Goal: Task Accomplishment & Management: Use online tool/utility

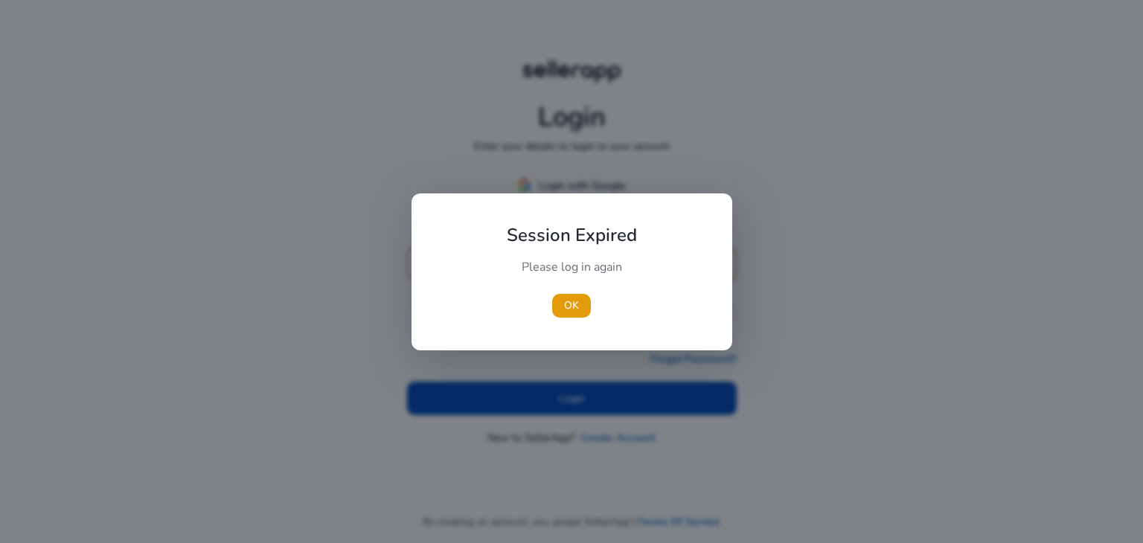
click at [803, 91] on div at bounding box center [571, 271] width 1143 height 543
click at [564, 305] on span "OK" at bounding box center [571, 306] width 15 height 16
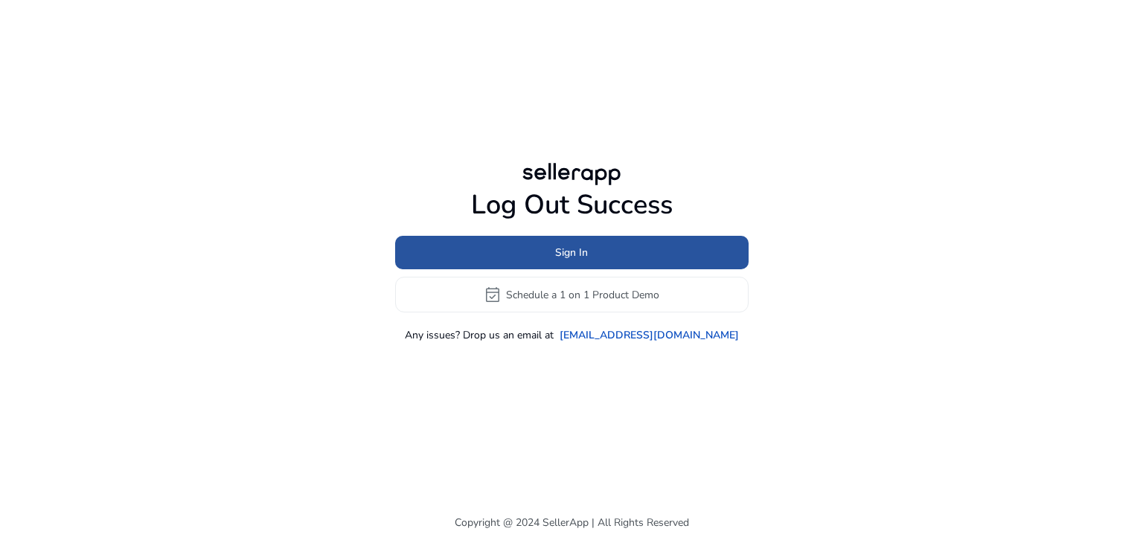
click at [579, 254] on span "Sign In" at bounding box center [571, 253] width 33 height 16
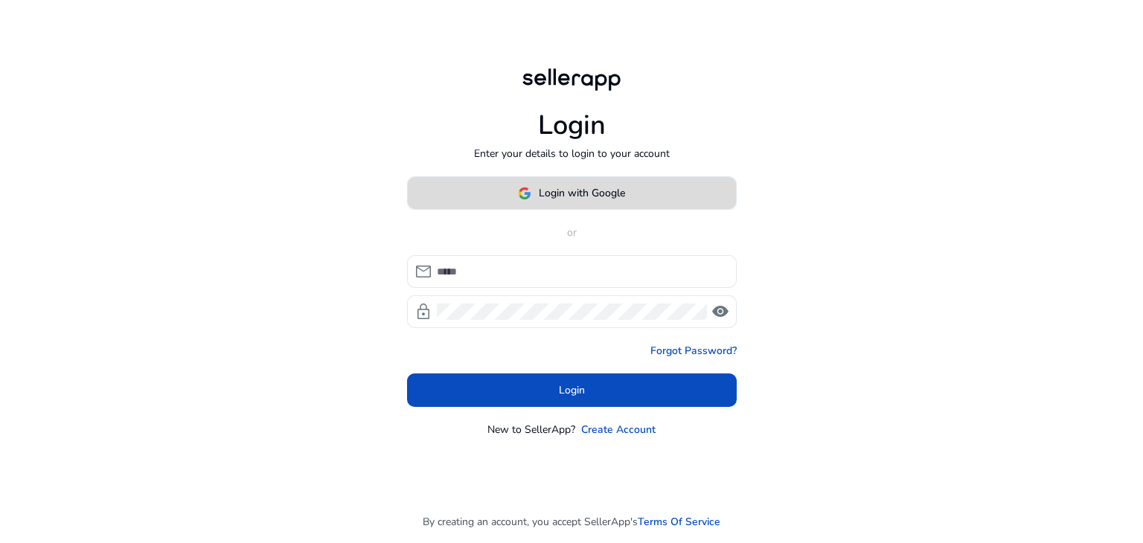
click at [565, 185] on span "Login with Google" at bounding box center [582, 193] width 86 height 16
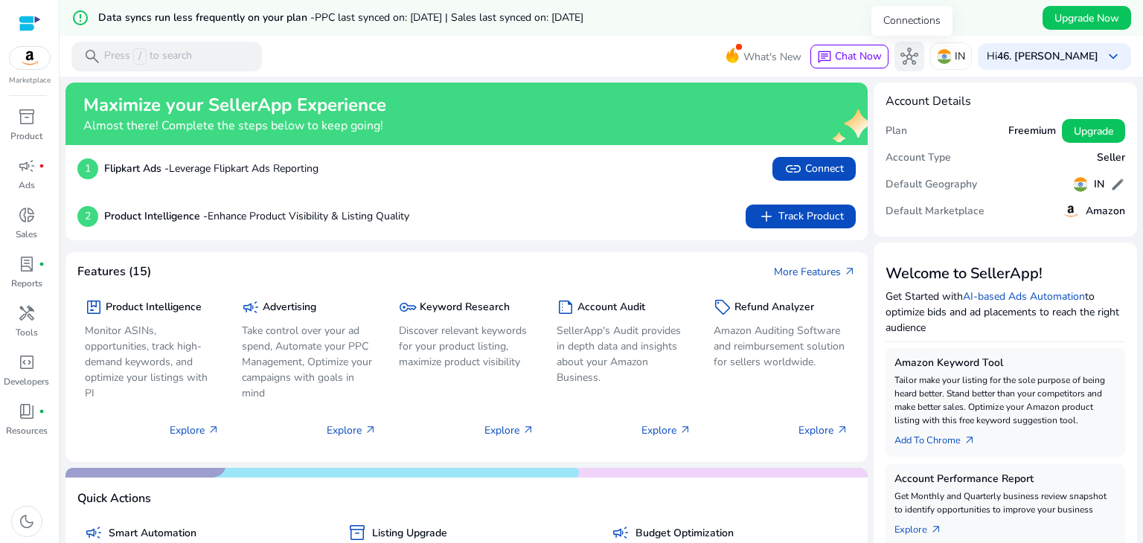
click at [910, 48] on span "hub" at bounding box center [909, 57] width 18 height 18
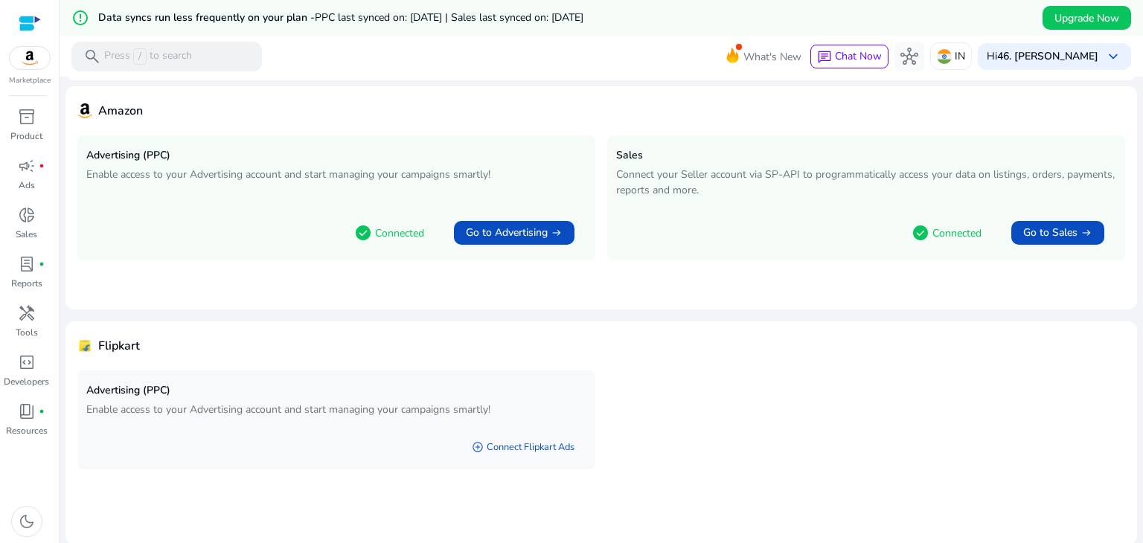
scroll to position [94, 0]
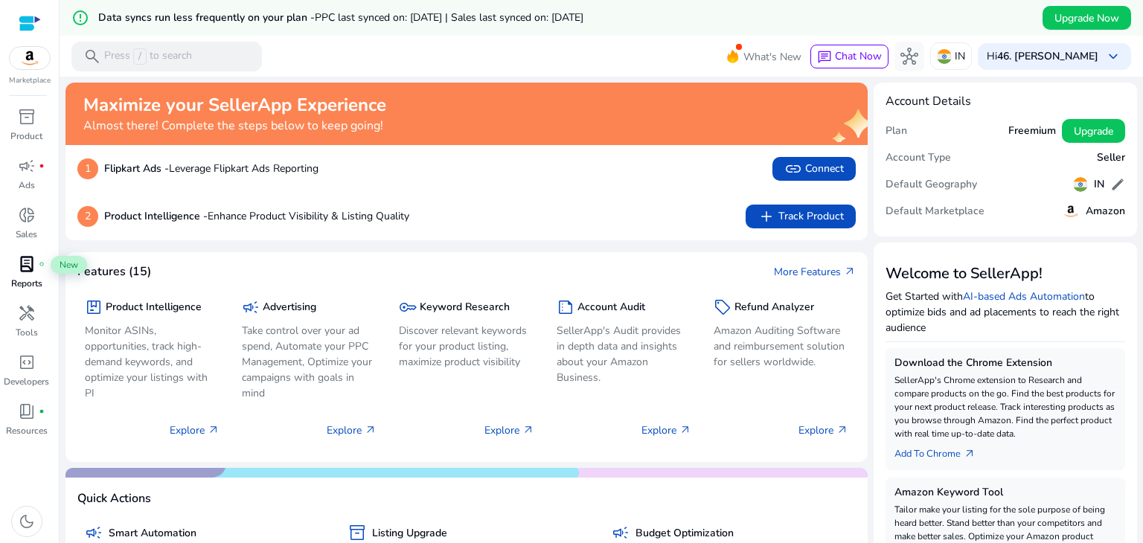
click at [20, 263] on span "lab_profile" at bounding box center [27, 264] width 18 height 18
click at [18, 216] on span "donut_small" at bounding box center [27, 215] width 18 height 18
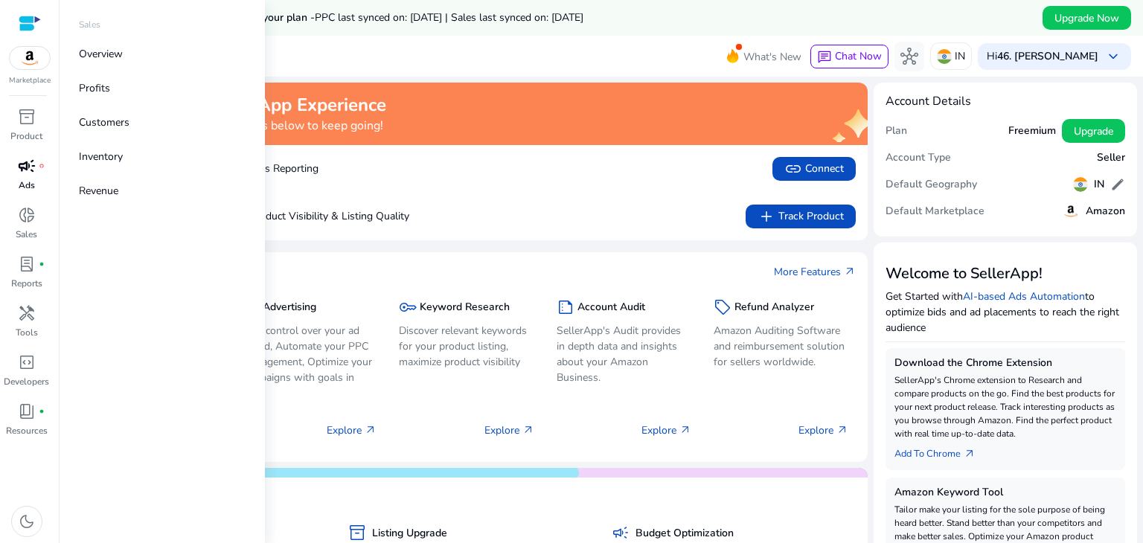
click at [23, 175] on span "campaign" at bounding box center [27, 166] width 18 height 18
